Goal: Information Seeking & Learning: Learn about a topic

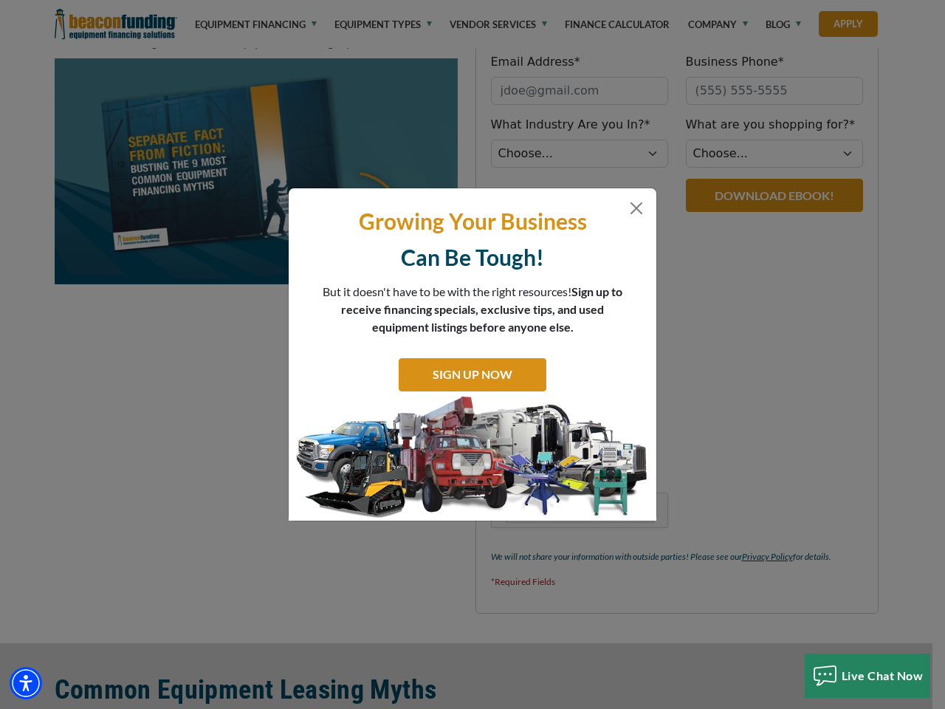
click at [472, 0] on div "Growing Your Business Can Be Tough! But it doesn't have to be with the right re…" at bounding box center [472, 354] width 945 height 709
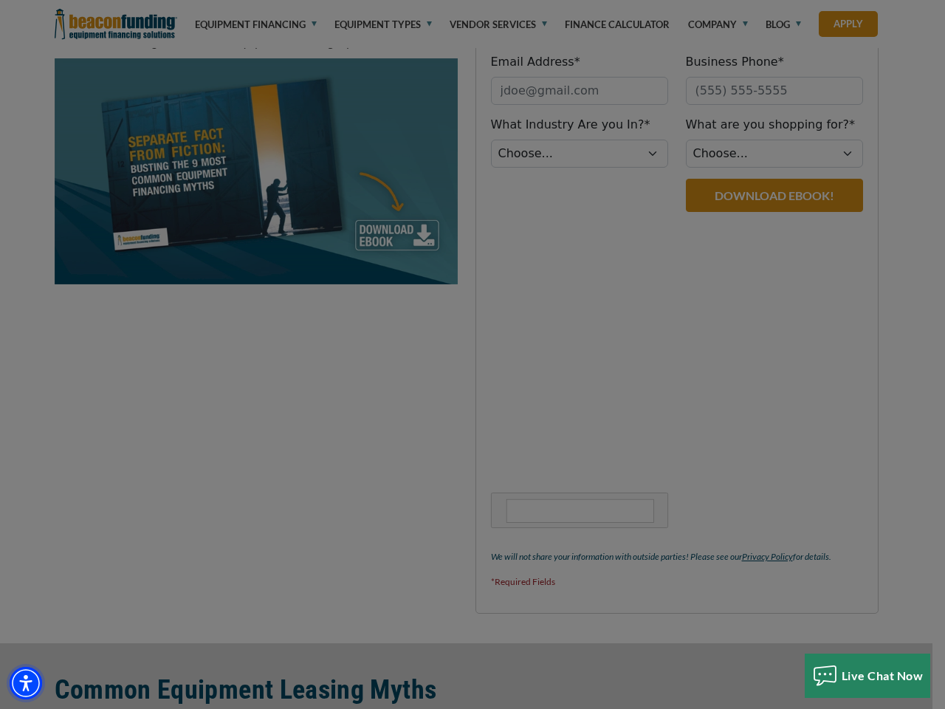
click at [26, 683] on img "Accessibility Menu" at bounding box center [26, 683] width 32 height 32
